Goal: Task Accomplishment & Management: Manage account settings

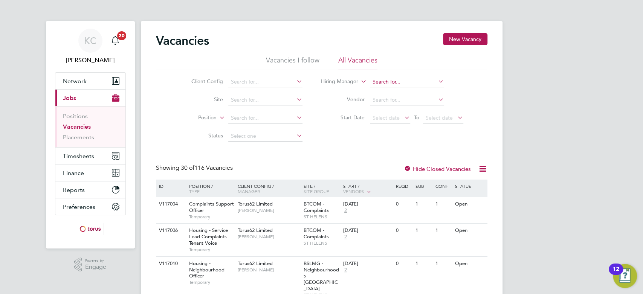
click at [379, 82] on input at bounding box center [407, 82] width 74 height 11
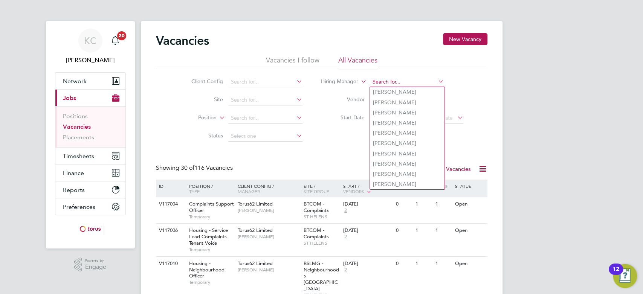
type input "r"
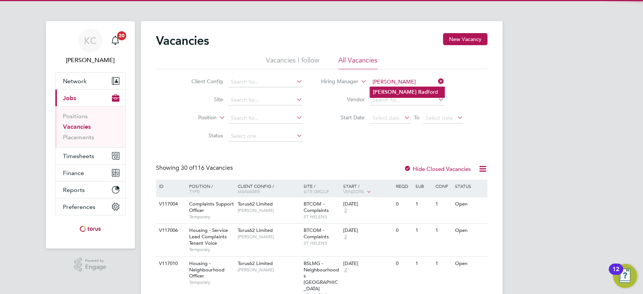
click at [386, 93] on b "[PERSON_NAME]" at bounding box center [395, 92] width 44 height 6
type input "[PERSON_NAME]"
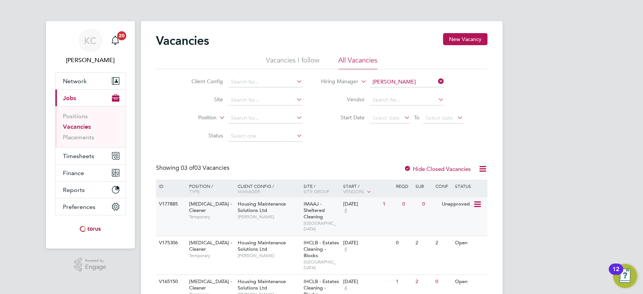
click at [287, 210] on div "Housing Maintenance Solutions Ltd [PERSON_NAME]" at bounding box center [269, 210] width 66 height 26
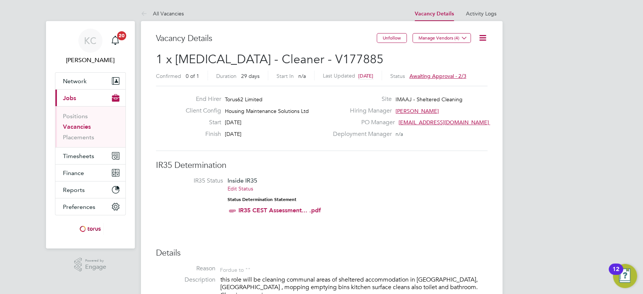
click at [483, 38] on icon at bounding box center [482, 37] width 9 height 9
click at [460, 54] on li "Edit Vacancy e" at bounding box center [458, 55] width 54 height 11
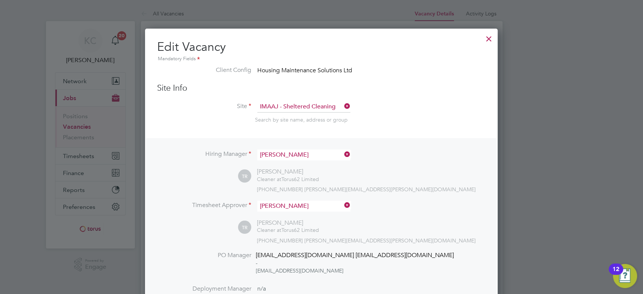
click at [486, 38] on div at bounding box center [489, 37] width 14 height 14
